Goal: Find contact information: Find contact information

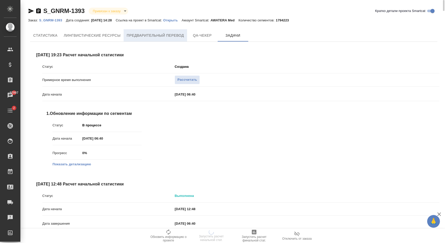
click at [154, 33] on span "Предварительный перевод" at bounding box center [155, 35] width 57 height 6
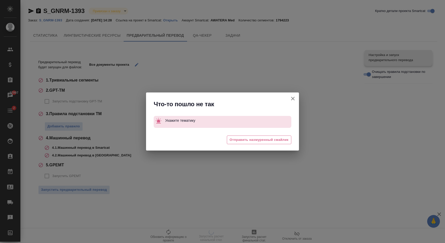
click at [295, 98] on icon "button" at bounding box center [293, 99] width 6 height 6
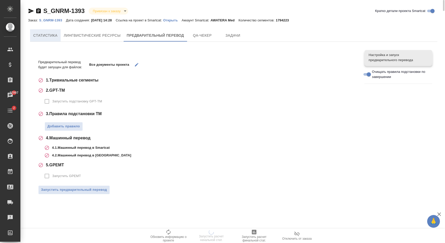
click at [51, 39] on button "Cтатистика" at bounding box center [45, 35] width 31 height 12
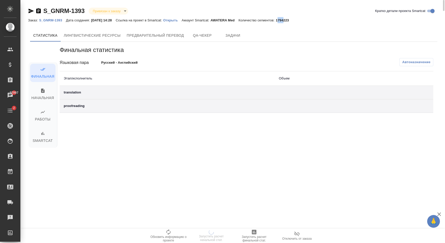
drag, startPoint x: 284, startPoint y: 20, endPoint x: 290, endPoint y: 20, distance: 5.4
click at [290, 20] on p "1794223" at bounding box center [284, 20] width 17 height 4
click at [299, 26] on div "S_GNRM-1393 Привязан к заказу linkedToOrder Кратко детали проекта Smartcat Зака…" at bounding box center [233, 98] width 417 height 197
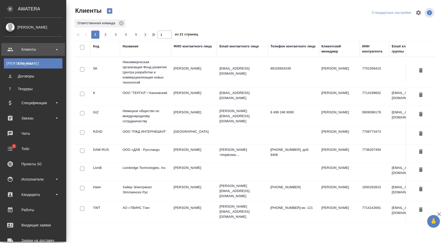
select select "RU"
click at [41, 180] on div "Исполнители" at bounding box center [33, 180] width 59 height 8
click at [31, 206] on div "Для CM/VM" at bounding box center [33, 206] width 54 height 5
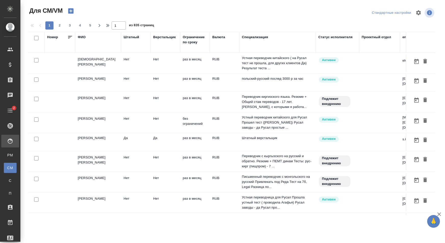
click at [81, 38] on div "ФИО" at bounding box center [82, 37] width 8 height 5
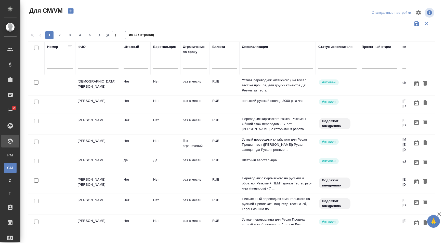
click at [86, 62] on div at bounding box center [98, 66] width 41 height 12
click at [86, 66] on input "text" at bounding box center [98, 65] width 41 height 6
click at [94, 66] on input "test" at bounding box center [98, 65] width 41 height 6
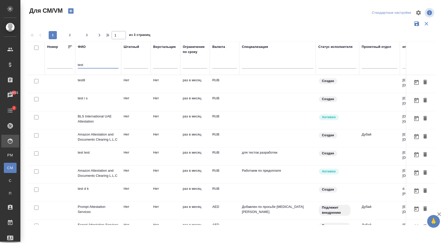
type input "test"
click at [302, 192] on td at bounding box center [277, 193] width 76 height 18
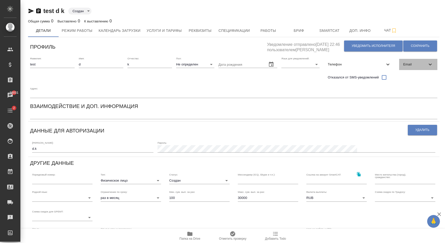
click at [423, 63] on span "Email" at bounding box center [415, 64] width 24 height 5
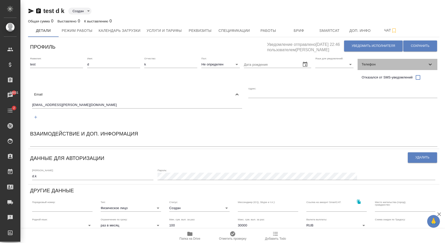
click at [425, 64] on span "Телефон" at bounding box center [395, 64] width 66 height 5
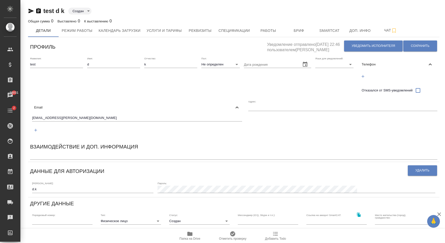
click at [408, 71] on div at bounding box center [398, 76] width 80 height 13
click at [411, 68] on div "Телефон" at bounding box center [398, 64] width 80 height 11
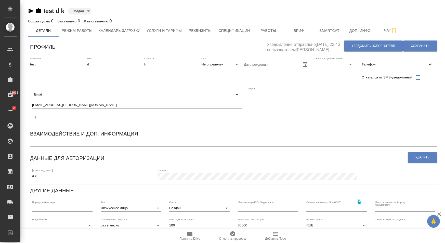
drag, startPoint x: 299, startPoint y: 114, endPoint x: 295, endPoint y: 112, distance: 4.3
click at [299, 114] on div "Адрес:" at bounding box center [342, 106] width 189 height 39
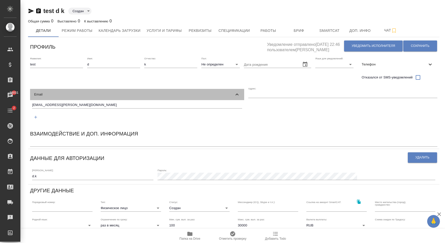
click at [234, 92] on div "Email" at bounding box center [137, 94] width 214 height 11
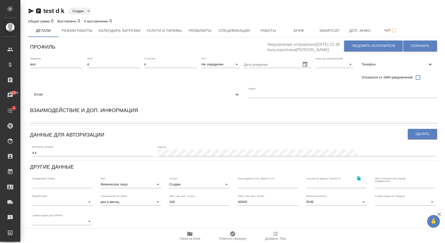
click at [288, 109] on div "Взаимодействие и доп. информация" at bounding box center [233, 111] width 407 height 10
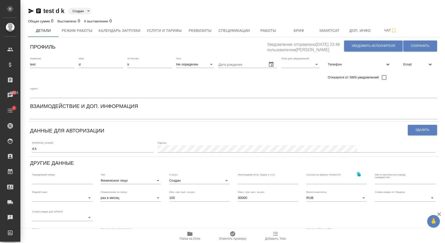
click at [307, 67] on body "🙏 .cls-1 fill:#fff; AWATERA Карапетян Давид Клиенты Спецификации Заказы 28031 Ч…" at bounding box center [222, 121] width 445 height 243
click at [360, 93] on div at bounding box center [222, 121] width 445 height 243
click at [362, 41] on button "Уведомить исполнителя" at bounding box center [373, 46] width 59 height 11
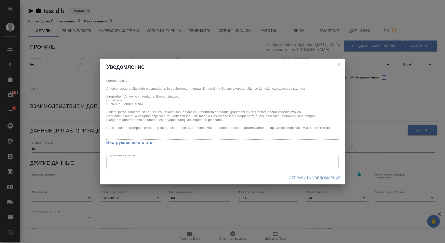
click at [331, 179] on span "Отправить уведомление" at bounding box center [315, 178] width 52 height 6
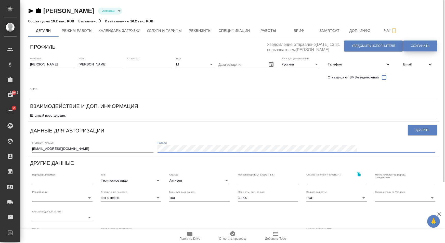
click at [416, 46] on span "Сохранить" at bounding box center [420, 46] width 19 height 4
